Goal: Task Accomplishment & Management: Manage account settings

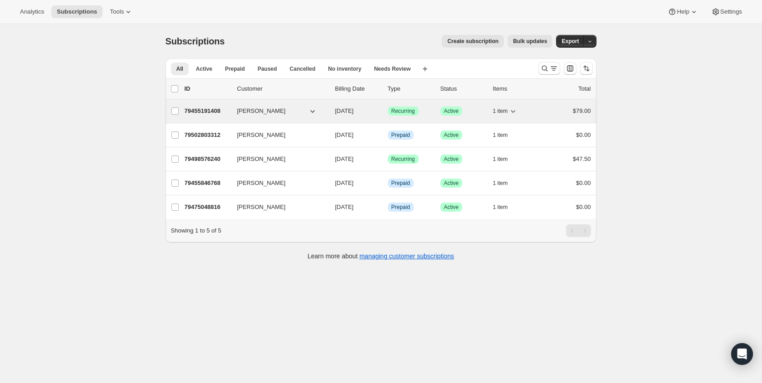
click at [295, 114] on button "[PERSON_NAME]" at bounding box center [277, 111] width 91 height 15
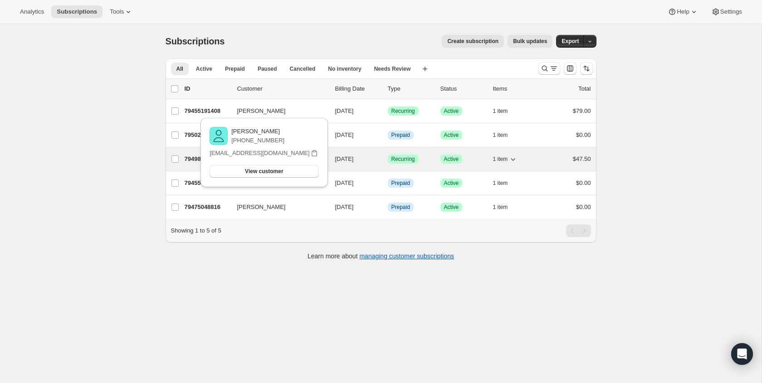
click at [547, 163] on div "$47.50" at bounding box center [567, 159] width 45 height 9
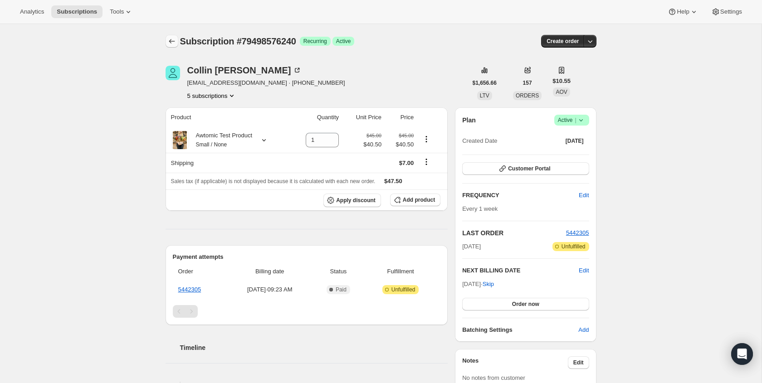
click at [176, 40] on icon "Subscriptions" at bounding box center [171, 41] width 9 height 9
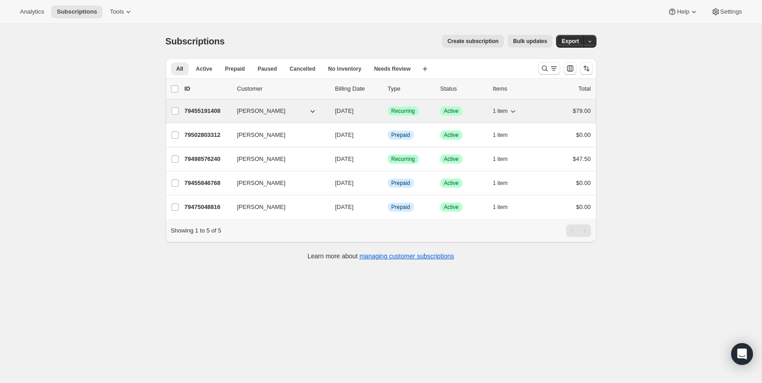
click at [326, 110] on div "[PERSON_NAME]" at bounding box center [282, 111] width 91 height 9
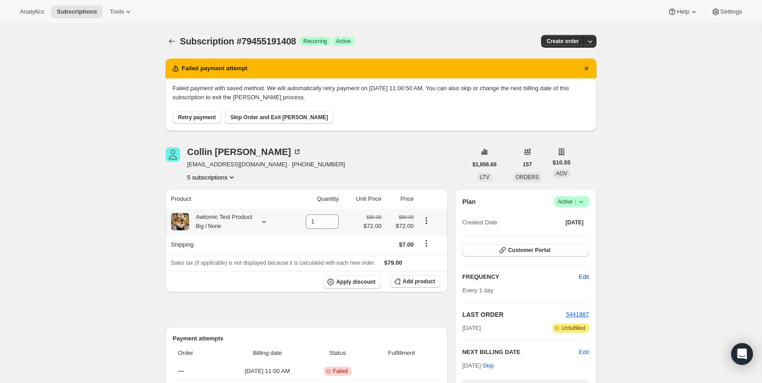
click at [583, 281] on button "Edit" at bounding box center [583, 277] width 21 height 15
select select "MONTH"
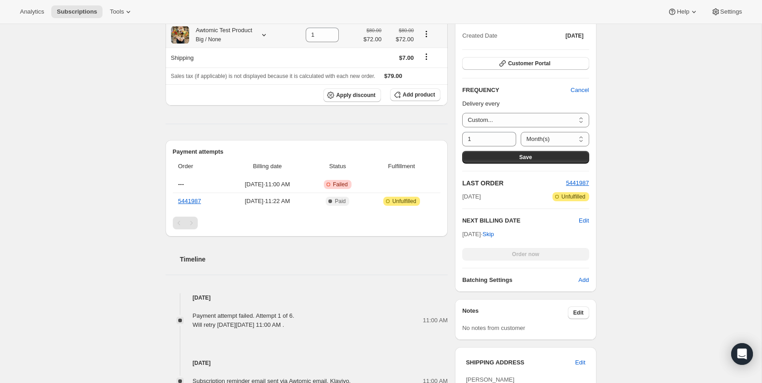
scroll to position [180, 0]
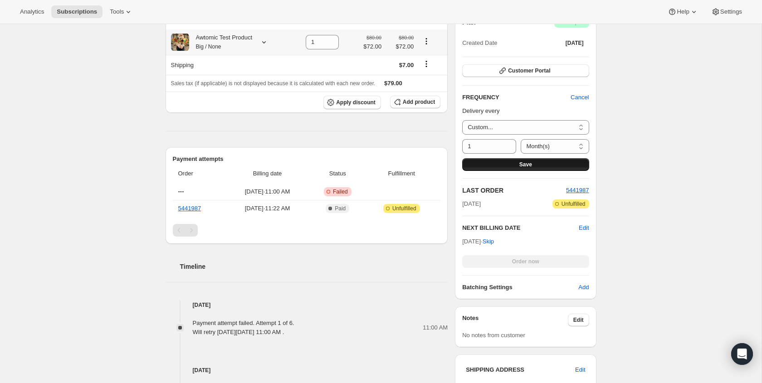
click at [525, 166] on span "Save" at bounding box center [525, 164] width 13 height 7
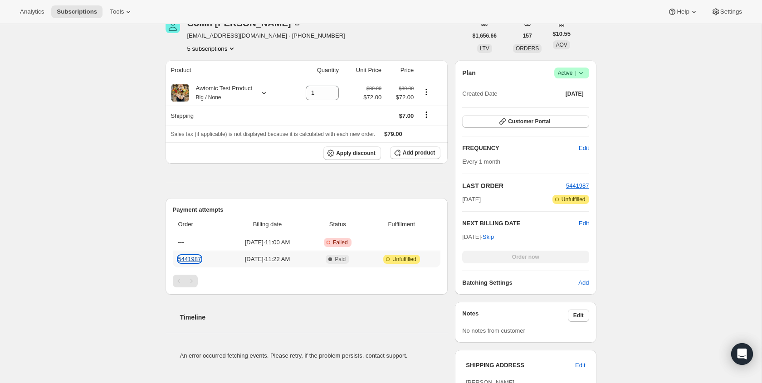
click at [195, 260] on link "5441987" at bounding box center [189, 259] width 23 height 7
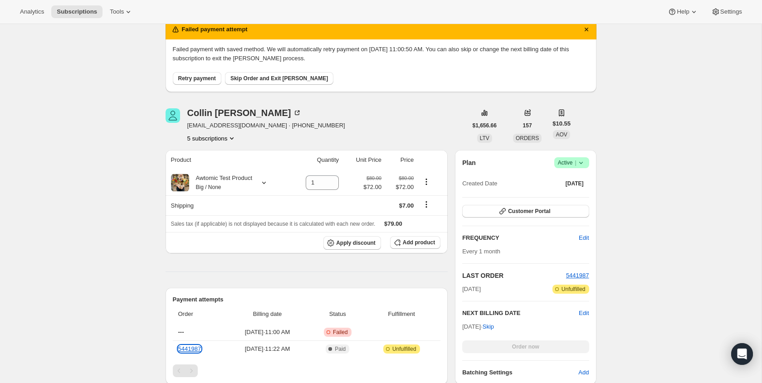
scroll to position [0, 0]
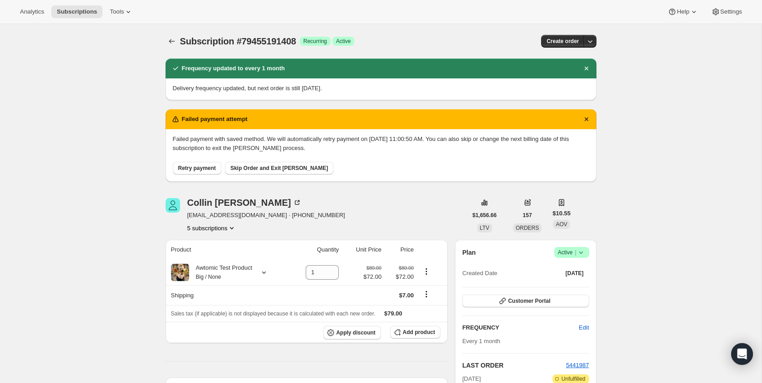
click at [177, 44] on button "Subscriptions" at bounding box center [172, 41] width 13 height 13
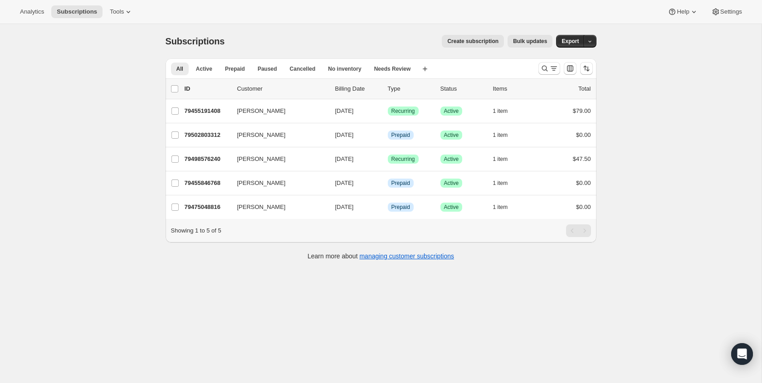
click at [141, 168] on div "Subscriptions. This page is ready Subscriptions Create subscription Bulk update…" at bounding box center [380, 215] width 761 height 383
click at [57, 106] on div "Subscriptions. This page is ready Subscriptions Create subscription Bulk update…" at bounding box center [380, 215] width 761 height 383
click at [142, 183] on div "Subscriptions. This page is ready Subscriptions Create subscription Bulk update…" at bounding box center [380, 215] width 761 height 383
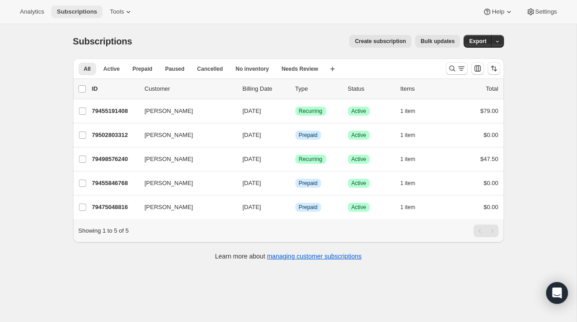
click at [82, 8] on span "Subscriptions" at bounding box center [77, 11] width 40 height 7
click at [34, 16] on button "Analytics" at bounding box center [32, 11] width 35 height 13
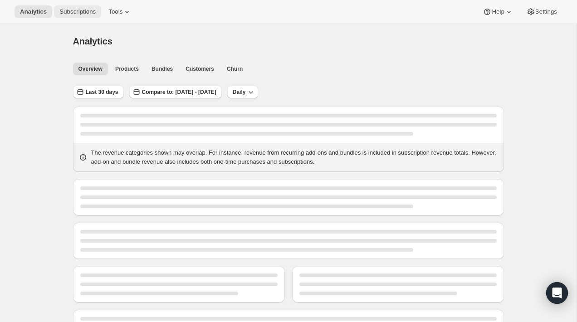
click at [59, 16] on button "Subscriptions" at bounding box center [77, 11] width 47 height 13
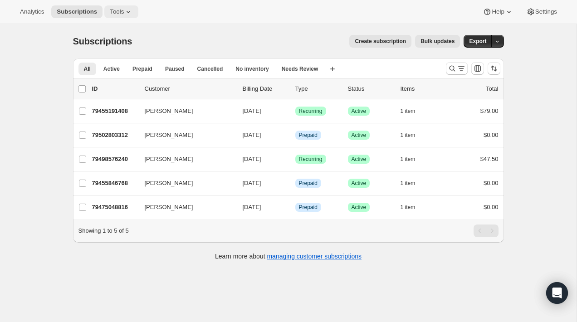
click at [121, 16] on button "Tools" at bounding box center [121, 11] width 34 height 13
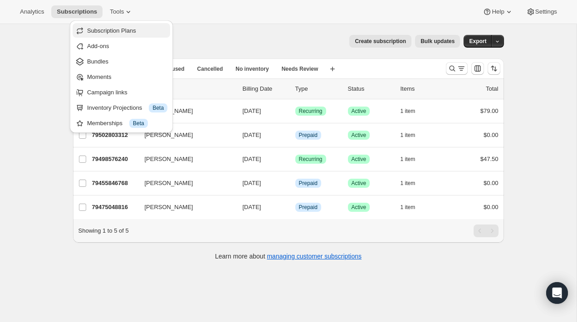
click at [126, 29] on span "Subscription Plans" at bounding box center [111, 30] width 49 height 7
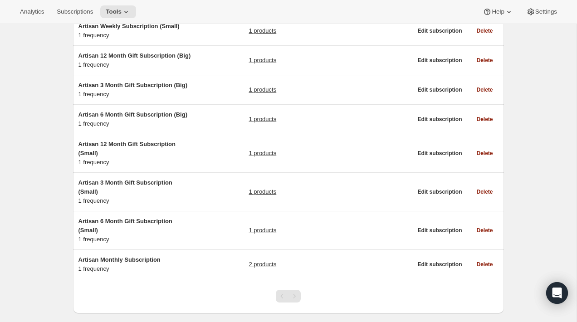
scroll to position [205, 0]
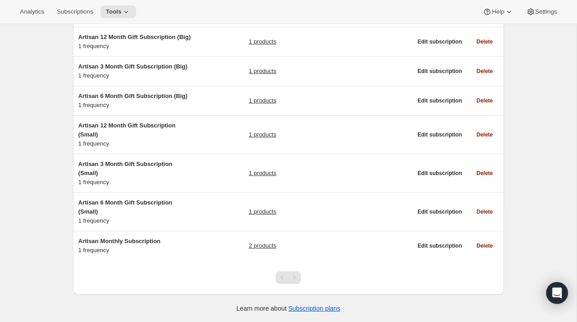
click at [295, 275] on div "Pagination" at bounding box center [294, 277] width 13 height 13
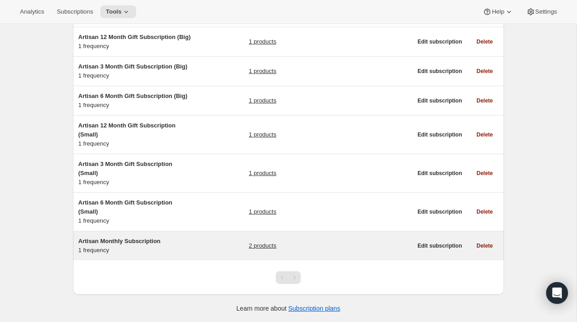
click at [173, 242] on h5 "Artisan Monthly Subscription" at bounding box center [134, 241] width 113 height 9
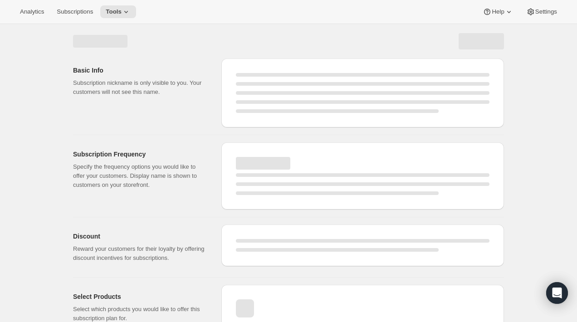
select select "WEEK"
select select "MONTH"
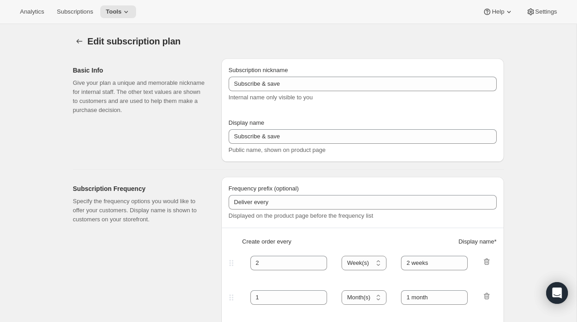
type input "Artisan Monthly Subscription"
type input "Monthly"
type input "Monthly (every 4 weeks)"
type input "1"
select select "MONTH"
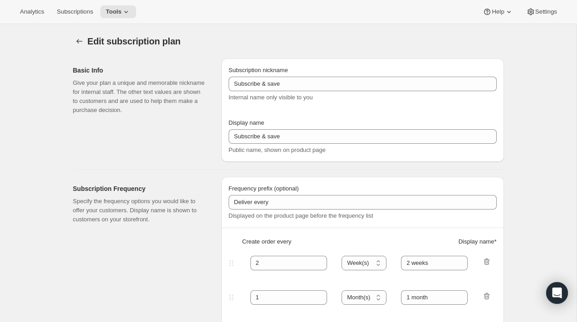
type input "Monthly"
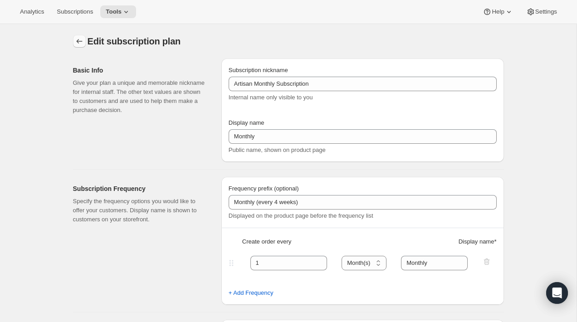
click at [75, 44] on icon "Subscription plans" at bounding box center [79, 41] width 9 height 9
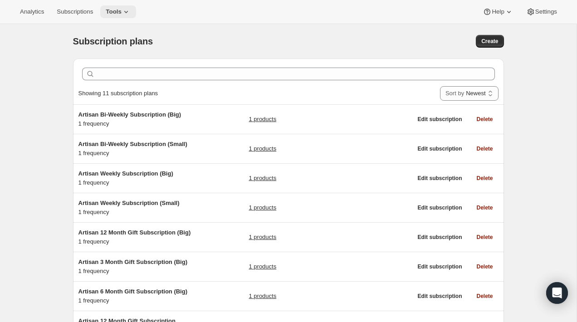
click at [131, 13] on icon at bounding box center [126, 11] width 9 height 9
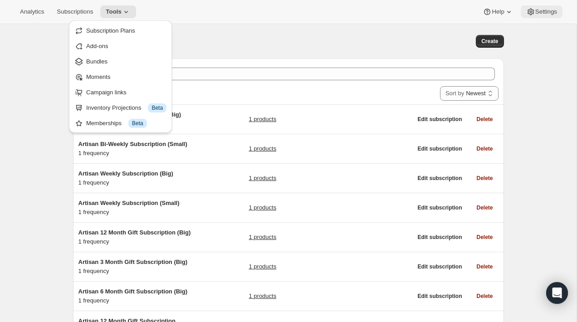
click at [560, 12] on button "Settings" at bounding box center [542, 11] width 42 height 13
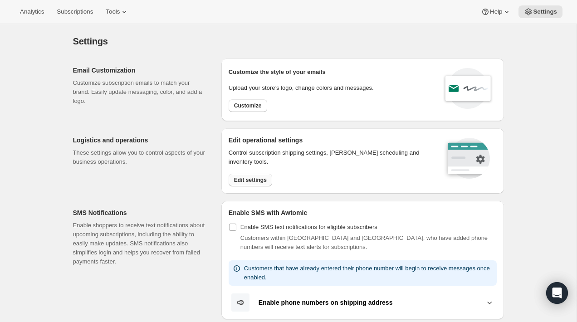
click at [257, 175] on button "Edit settings" at bounding box center [251, 180] width 44 height 13
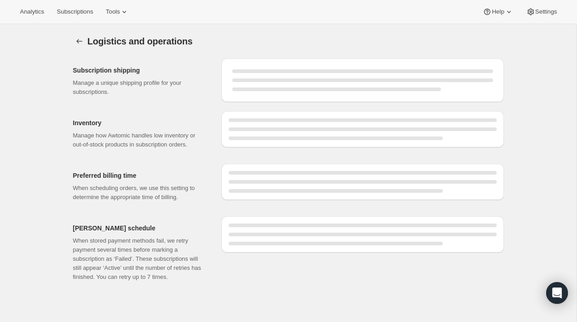
select select "08:00"
select select "DAY"
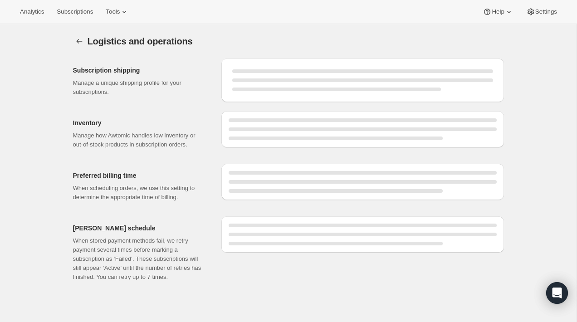
select select "DAY"
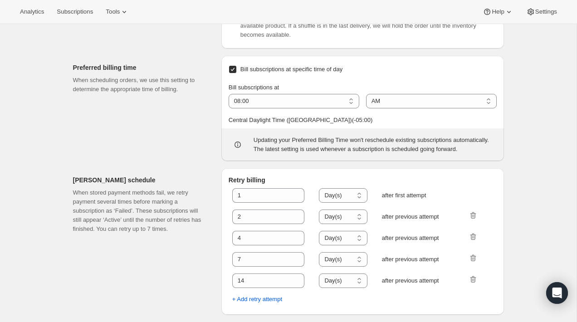
scroll to position [465, 0]
click at [255, 108] on select "01:00 02:00 03:00 04:00 05:00 06:00 07:00 08:00 09:00 10:00 11:00 12:00" at bounding box center [294, 101] width 131 height 15
click at [270, 108] on select "01:00 02:00 03:00 04:00 05:00 06:00 07:00 08:00 09:00 10:00 11:00 12:00" at bounding box center [294, 101] width 131 height 15
select select "05:00"
click at [229, 106] on select "01:00 02:00 03:00 04:00 05:00 06:00 07:00 08:00 09:00 10:00 11:00 12:00" at bounding box center [294, 101] width 131 height 15
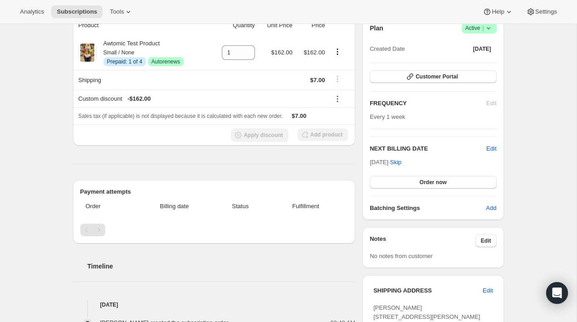
scroll to position [89, 0]
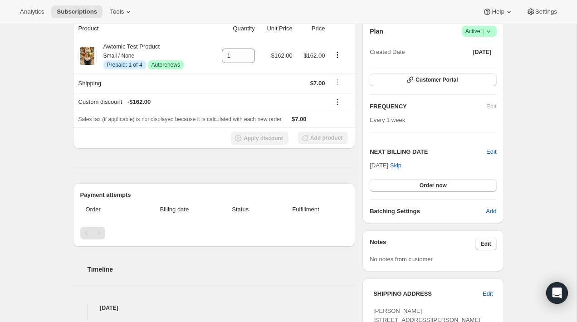
click at [492, 102] on div "FREQUENCY Edit" at bounding box center [433, 106] width 127 height 9
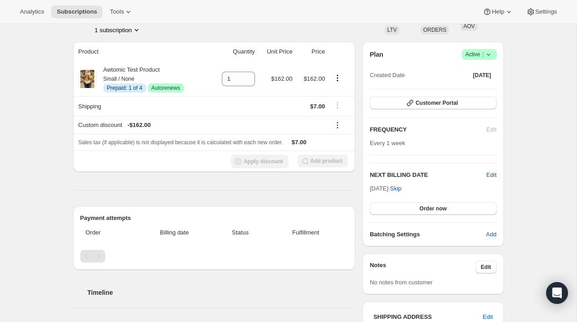
scroll to position [60, 0]
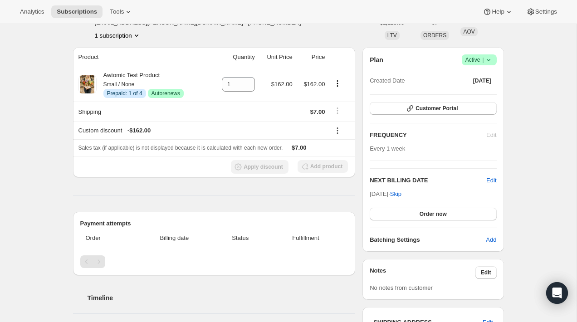
click at [485, 136] on h2 "FREQUENCY" at bounding box center [428, 135] width 117 height 9
click at [495, 136] on div "FREQUENCY Edit" at bounding box center [433, 135] width 127 height 9
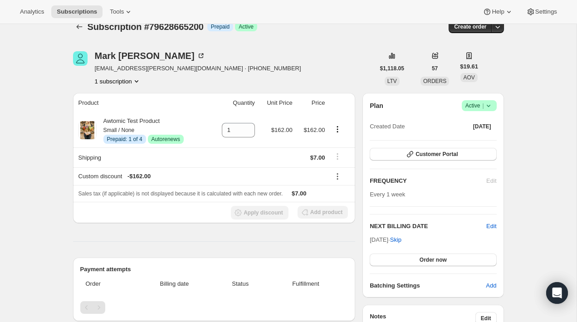
scroll to position [0, 0]
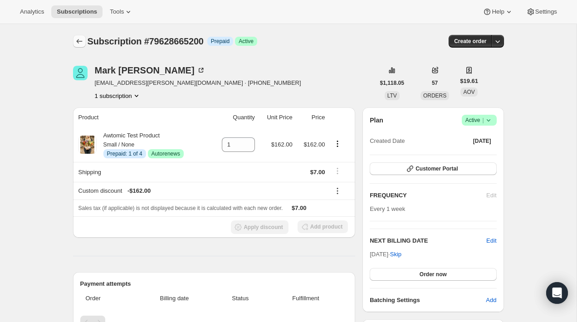
click at [78, 42] on icon "Subscriptions" at bounding box center [79, 41] width 9 height 9
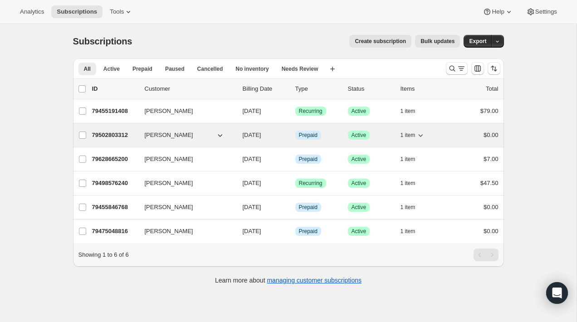
click at [138, 137] on div "79502803312 Collin McMahon 10/02/2025 Info Prepaid Success Active 1 item $0.00" at bounding box center [295, 135] width 406 height 13
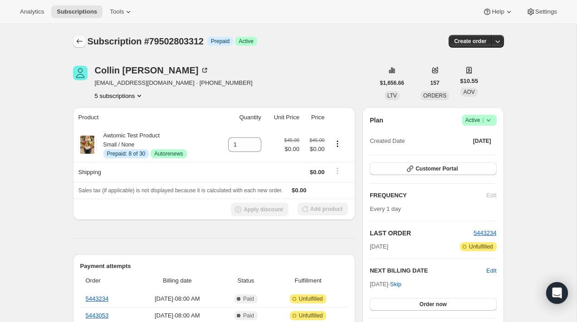
click at [78, 38] on icon "Subscriptions" at bounding box center [79, 41] width 9 height 9
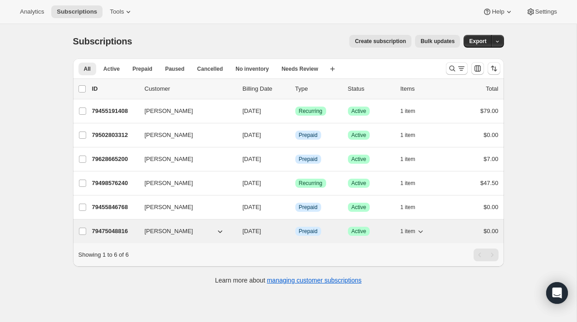
click at [201, 229] on button "[PERSON_NAME]" at bounding box center [184, 231] width 91 height 15
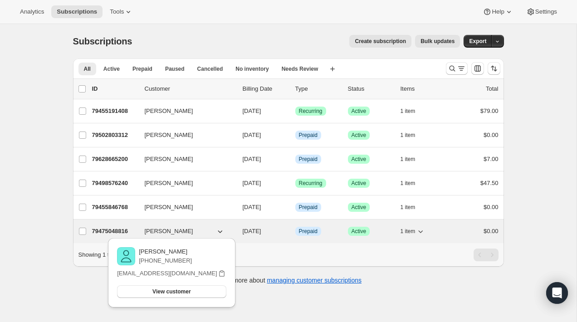
click at [238, 228] on div "79475048816 Collin McMahon 10/24/2025 Info Prepaid Success Active 1 item $0.00" at bounding box center [295, 231] width 406 height 13
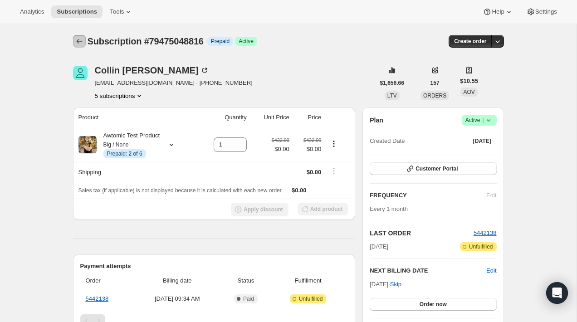
click at [79, 38] on icon "Subscriptions" at bounding box center [79, 41] width 9 height 9
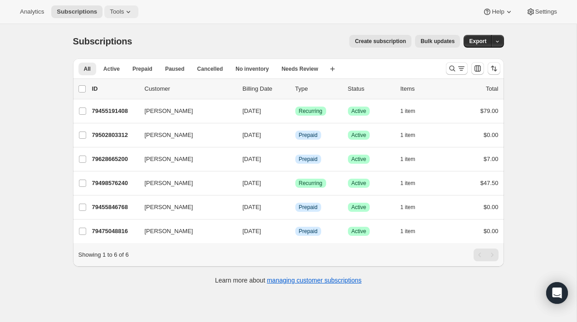
click at [122, 9] on span "Tools" at bounding box center [117, 11] width 14 height 7
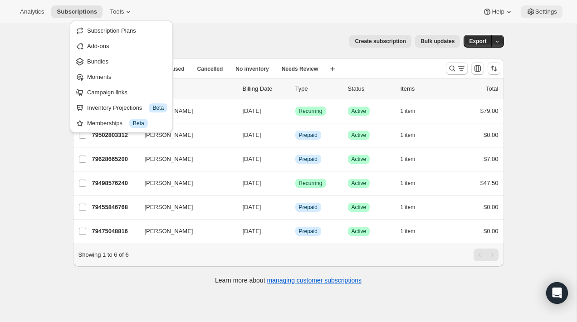
click at [538, 18] on div "Analytics Subscriptions Tools Help Settings" at bounding box center [288, 12] width 577 height 24
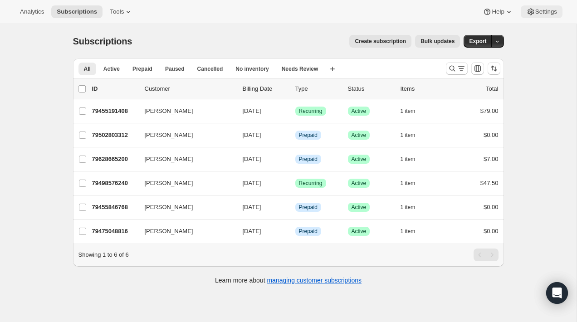
click at [538, 18] on button "Settings" at bounding box center [542, 11] width 42 height 13
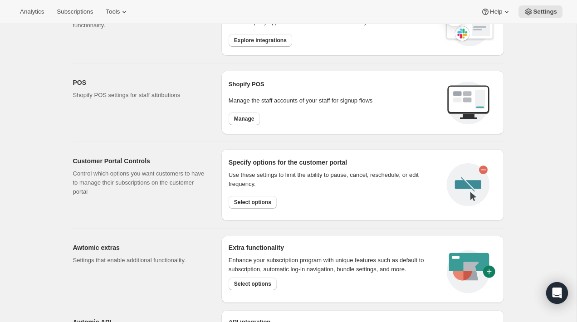
scroll to position [376, 0]
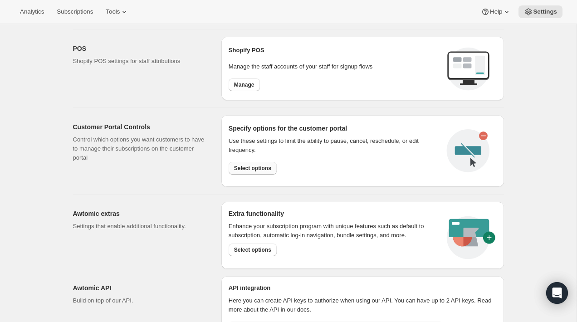
click at [266, 166] on span "Select options" at bounding box center [252, 168] width 37 height 7
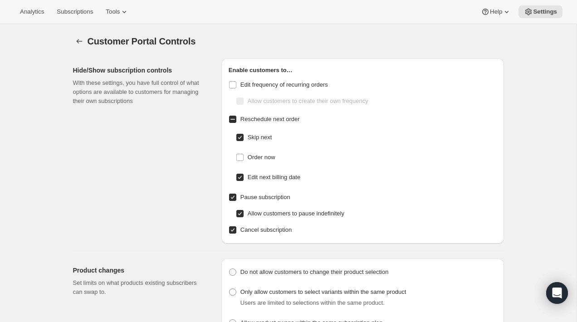
click at [228, 86] on div "Enable customers to… Edit frequency of recurring orders Allow customers to crea…" at bounding box center [362, 150] width 282 height 185
click at [233, 83] on input "Edit frequency of recurring orders" at bounding box center [232, 84] width 7 height 7
click at [229, 69] on h2 "Enable customers to…" at bounding box center [363, 70] width 268 height 9
click at [231, 87] on input "Edit frequency of recurring orders" at bounding box center [232, 84] width 7 height 7
checkbox input "false"
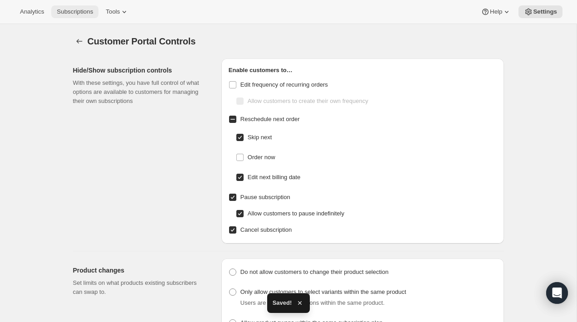
click at [81, 10] on span "Subscriptions" at bounding box center [75, 11] width 36 height 7
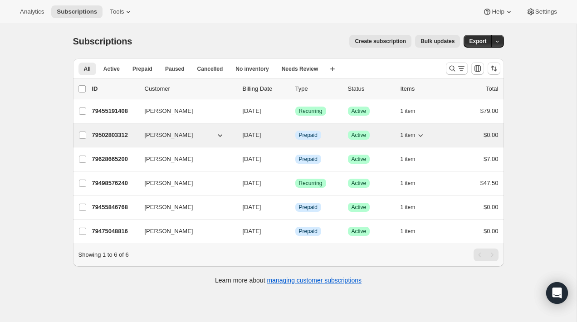
click at [135, 132] on p "79502803312" at bounding box center [114, 135] width 45 height 9
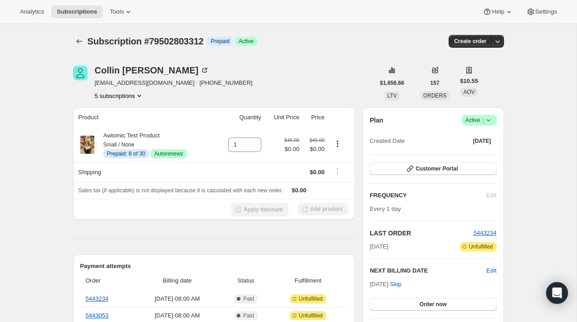
click at [498, 188] on div "Plan Success Active | Created Date Sep 25, 2025 Customer Portal FREQUENCY Edit …" at bounding box center [432, 224] width 141 height 234
click at [492, 194] on div "FREQUENCY Edit" at bounding box center [433, 195] width 127 height 9
click at [76, 41] on icon "Subscriptions" at bounding box center [79, 41] width 9 height 9
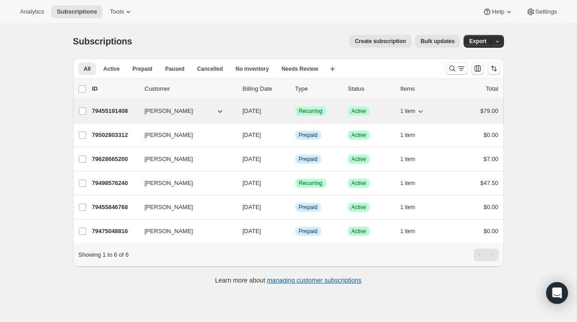
click at [213, 108] on button "[PERSON_NAME]" at bounding box center [184, 111] width 91 height 15
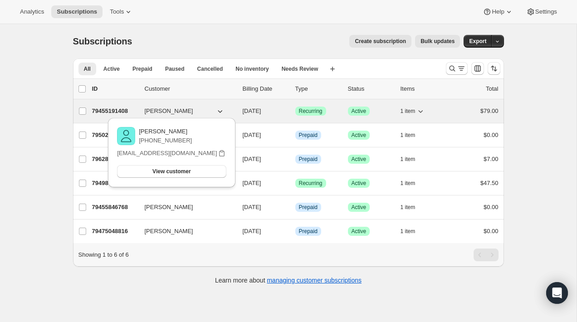
click at [288, 108] on div "79455191408 Collin McMahon 10/01/2025 Success Recurring Success Active 1 item $…" at bounding box center [295, 111] width 406 height 13
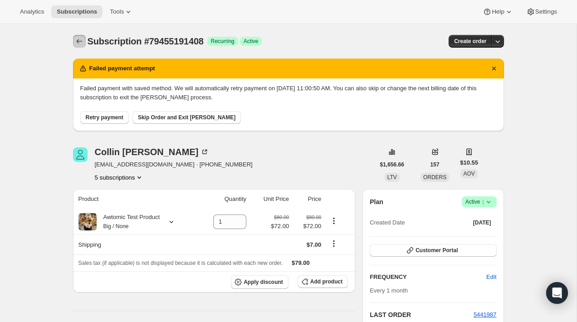
click at [74, 39] on button "Subscriptions" at bounding box center [79, 41] width 13 height 13
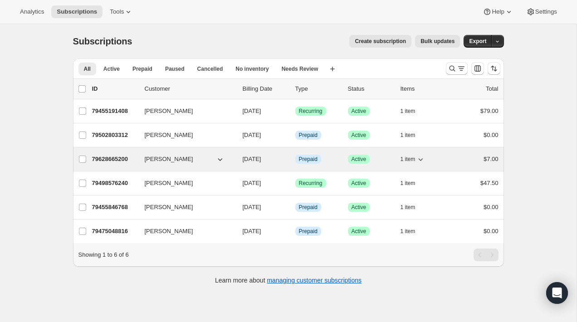
click at [135, 153] on div "79628665200 Mark Cooper 10/02/2025 Info Prepaid Success Active 1 item $7.00" at bounding box center [295, 159] width 406 height 13
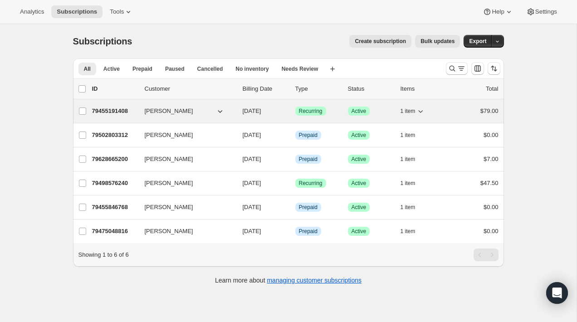
click at [135, 107] on p "79455191408" at bounding box center [114, 111] width 45 height 9
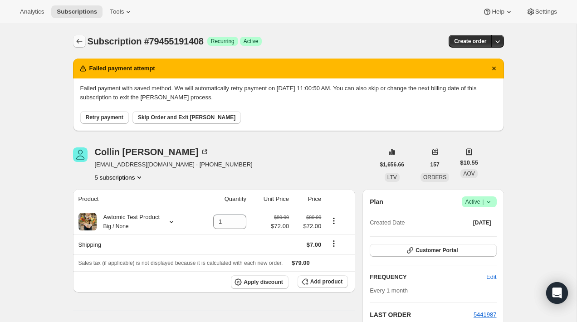
click at [80, 43] on icon "Subscriptions" at bounding box center [79, 41] width 9 height 9
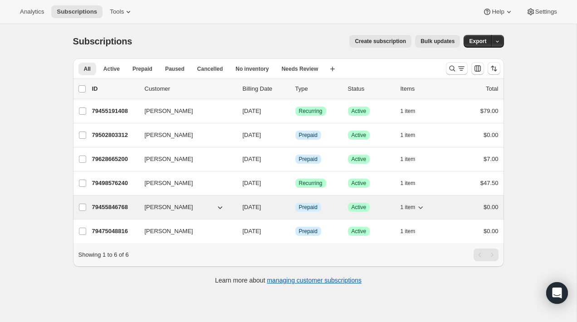
click at [194, 205] on button "[PERSON_NAME]" at bounding box center [184, 207] width 91 height 15
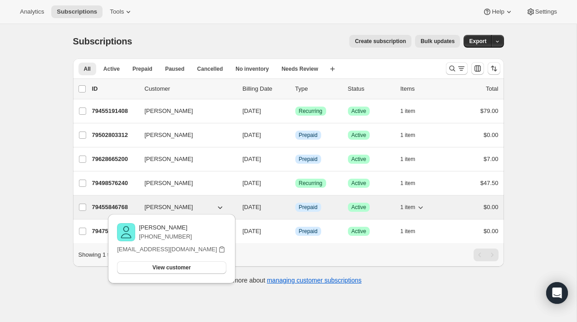
click at [201, 202] on div "79455846768 [PERSON_NAME] [DATE] Info Prepaid Success Active 1 item $0.00" at bounding box center [295, 207] width 406 height 13
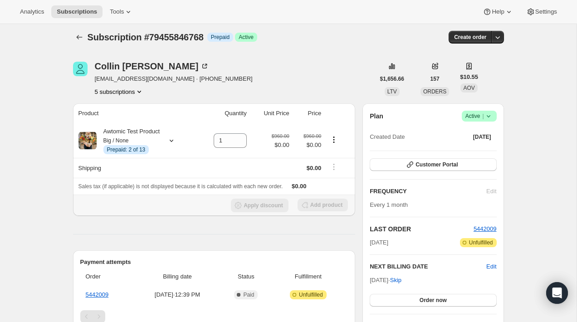
scroll to position [5, 0]
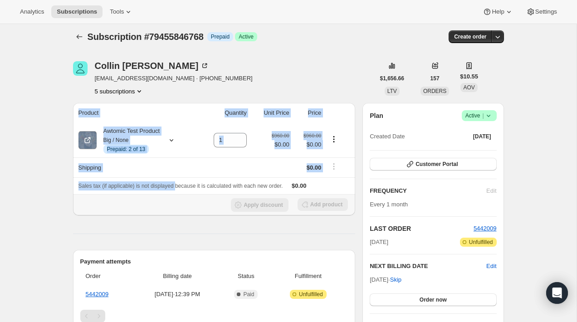
drag, startPoint x: 187, startPoint y: 195, endPoint x: 170, endPoint y: 136, distance: 61.7
click at [181, 178] on tbody "Awtomic Test Product Big / None Info Prepaid: 2 of 13 1 $960.00 $0.00 $960.00 $…" at bounding box center [214, 169] width 282 height 93
click at [85, 36] on button "Subscriptions" at bounding box center [79, 36] width 13 height 13
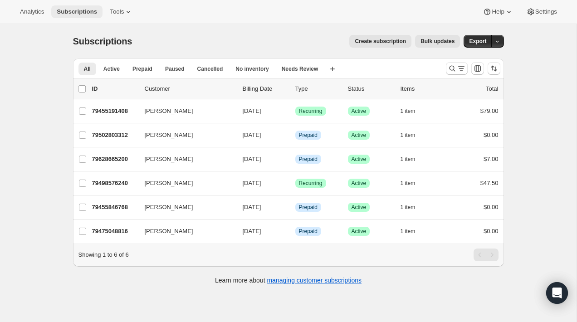
click at [81, 15] on span "Subscriptions" at bounding box center [77, 11] width 40 height 7
click at [129, 12] on icon at bounding box center [128, 11] width 9 height 9
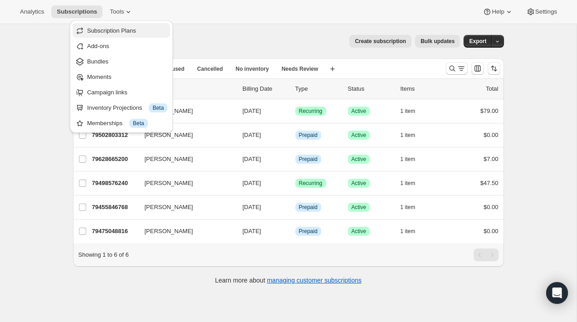
click at [128, 35] on button "Subscription Plans" at bounding box center [121, 30] width 97 height 15
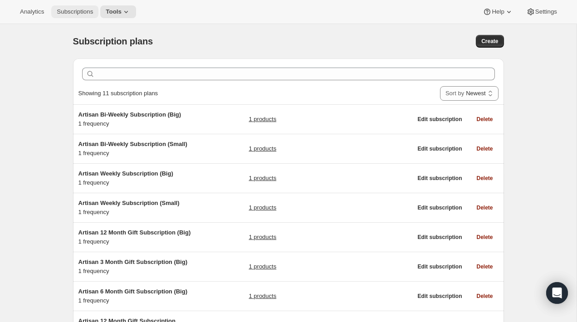
click at [81, 7] on button "Subscriptions" at bounding box center [74, 11] width 47 height 13
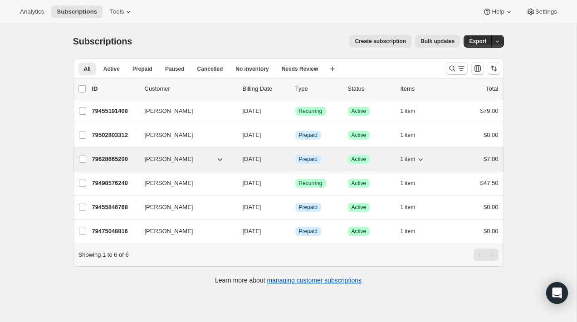
click at [183, 160] on button "Mark Cooper" at bounding box center [184, 159] width 91 height 15
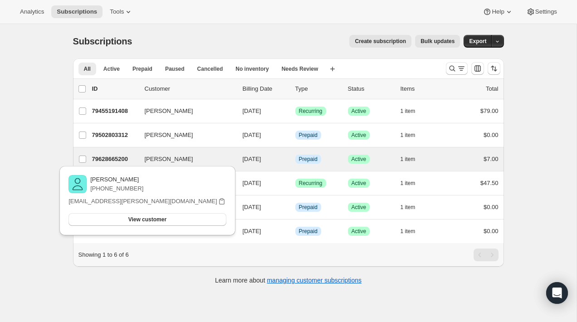
click at [134, 151] on div "Mark Cooper 79628665200 Mark Cooper 10/02/2025 Info Prepaid Success Active 1 it…" at bounding box center [288, 159] width 431 height 24
click at [138, 152] on div "Mark Cooper 79628665200 Mark Cooper 10/02/2025 Info Prepaid Success Active 1 it…" at bounding box center [288, 159] width 431 height 24
click at [139, 156] on div "79628665200 Mark Cooper 10/02/2025 Info Prepaid Success Active 1 item $7.00" at bounding box center [295, 159] width 406 height 13
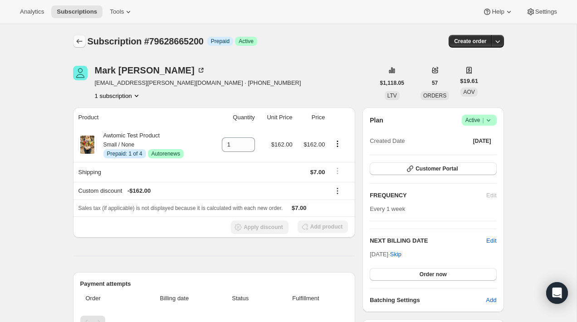
click at [78, 39] on icon "Subscriptions" at bounding box center [79, 41] width 9 height 9
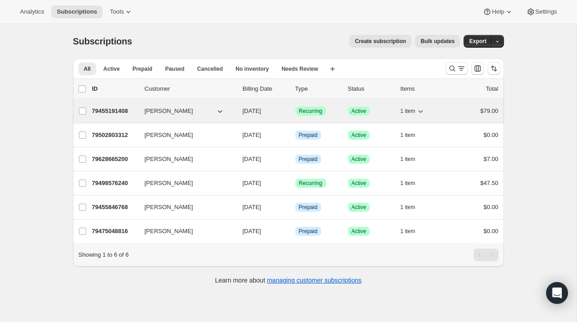
click at [137, 107] on div "79455191408 Collin McMahon 10/01/2025 Success Recurring Success Active 1 item $…" at bounding box center [295, 111] width 406 height 13
